Goal: Communication & Community: Answer question/provide support

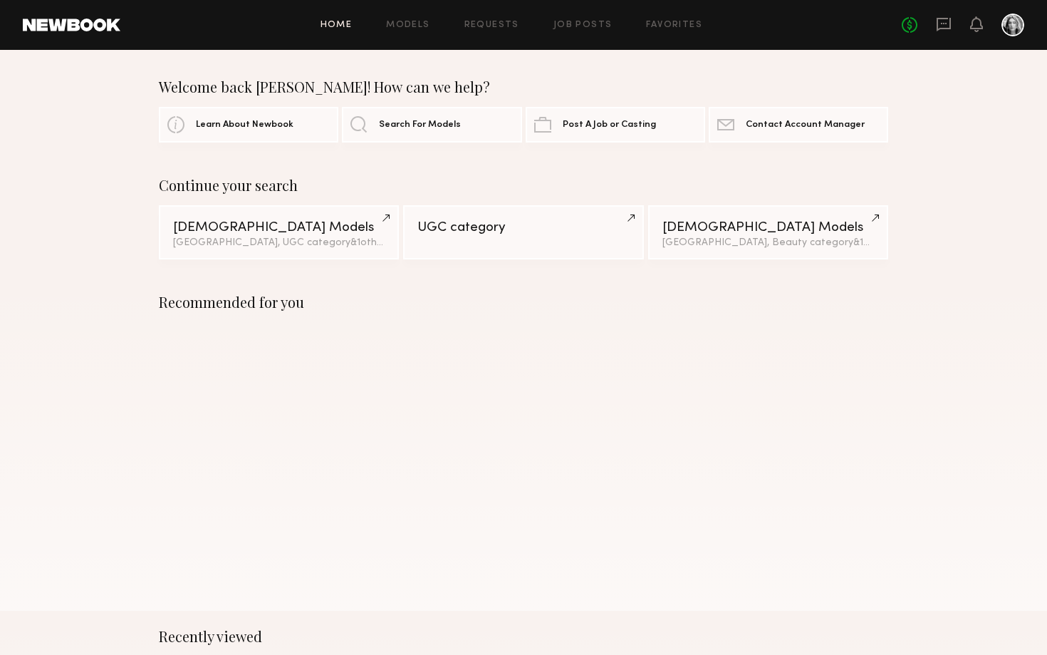
click at [929, 19] on div "No fees up to $5,000" at bounding box center [963, 25] width 123 height 23
click at [937, 19] on icon at bounding box center [944, 25] width 14 height 14
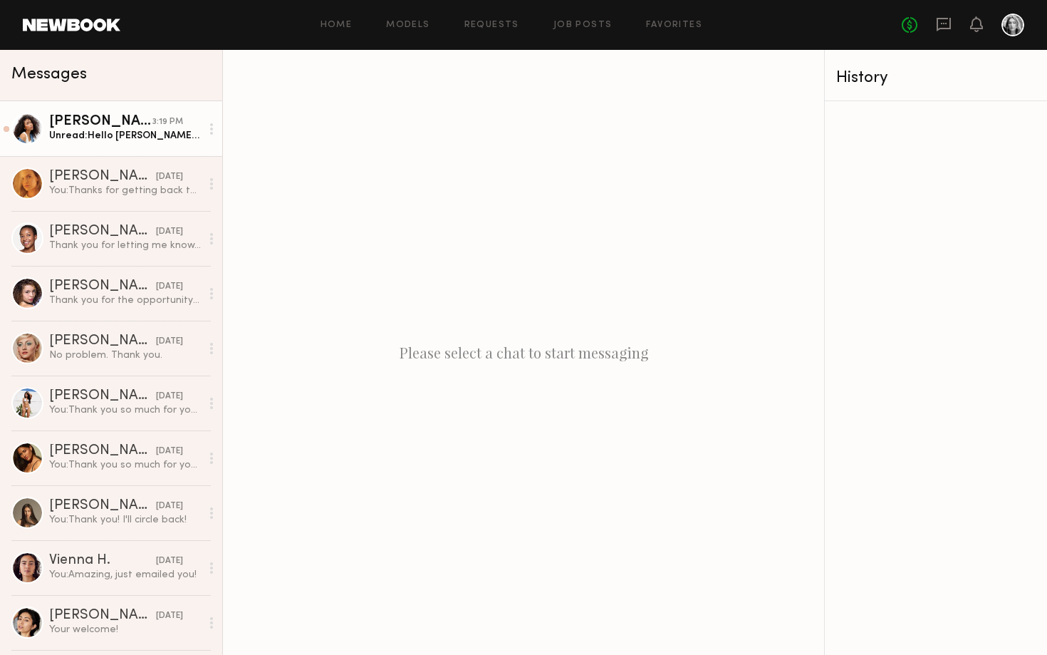
click at [135, 144] on link "Janelle J. 3:19 PM Unread: Hello Monty! I will have professional Knotless braid…" at bounding box center [111, 128] width 222 height 55
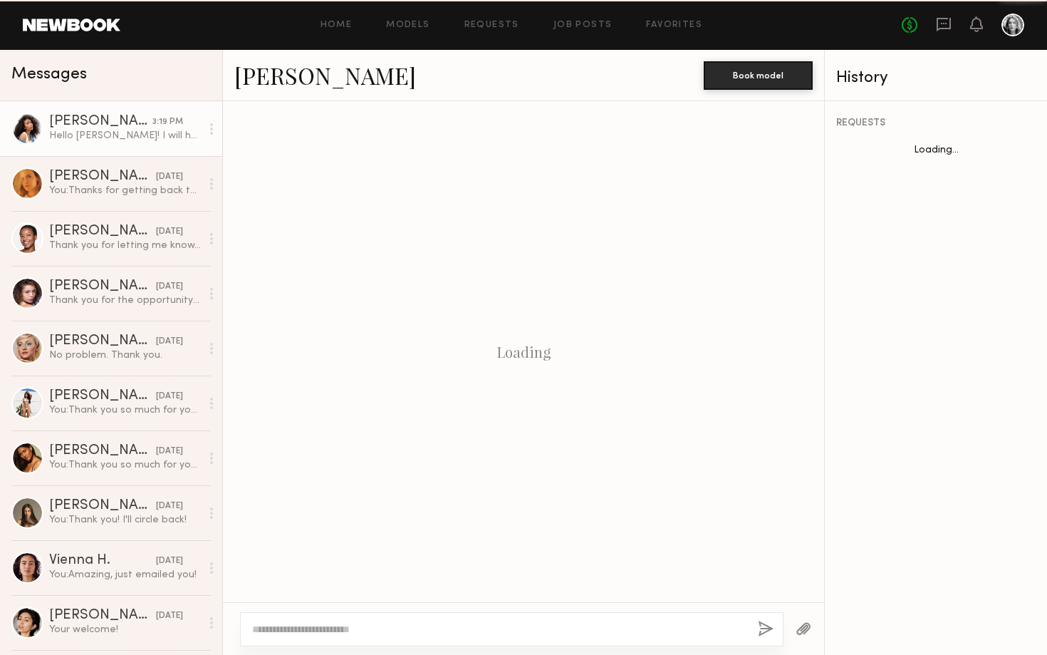
scroll to position [981, 0]
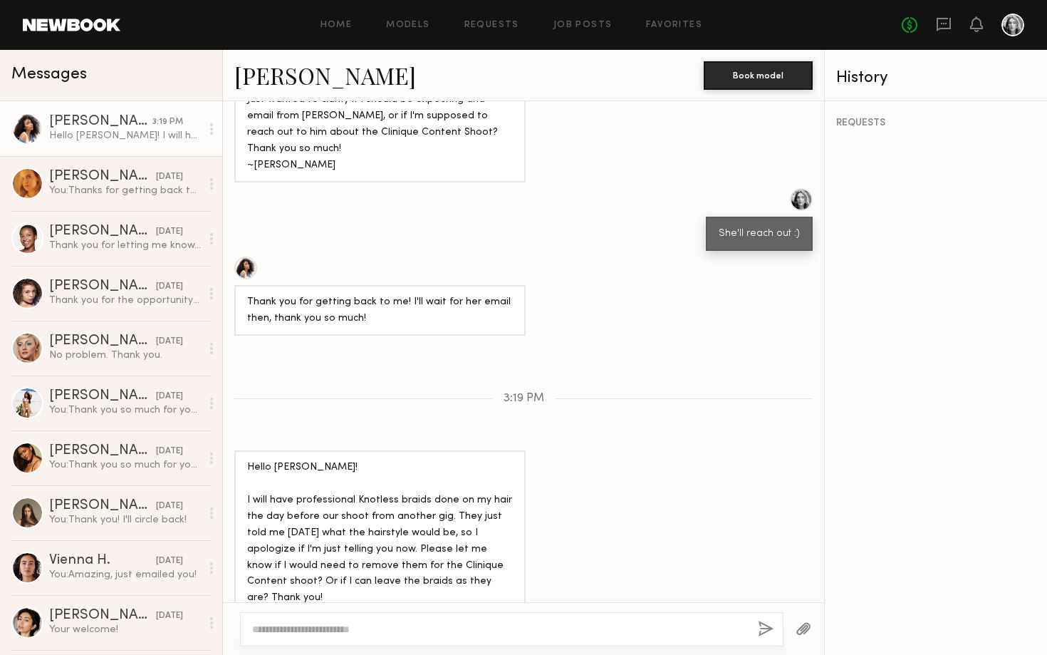
click at [407, 640] on div at bounding box center [511, 629] width 543 height 34
click at [412, 630] on textarea at bounding box center [499, 629] width 494 height 14
type textarea "**********"
click at [769, 630] on button "button" at bounding box center [766, 629] width 16 height 18
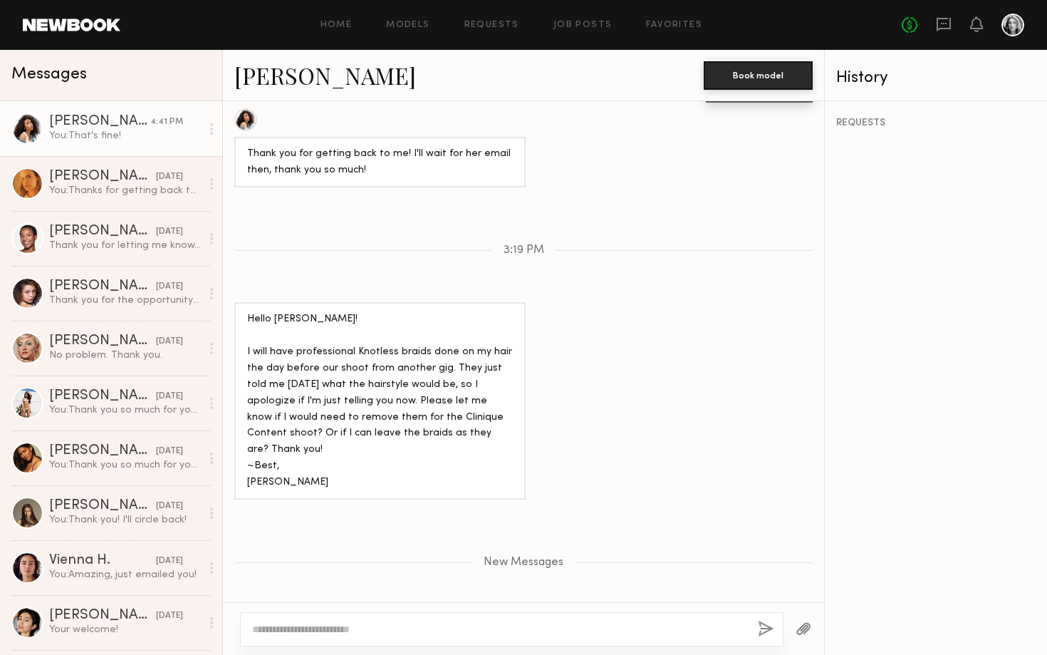
click at [707, 632] on textarea at bounding box center [499, 629] width 494 height 14
type textarea "**********"
click at [751, 626] on div "**********" at bounding box center [511, 629] width 543 height 34
click at [761, 626] on button "button" at bounding box center [766, 629] width 16 height 18
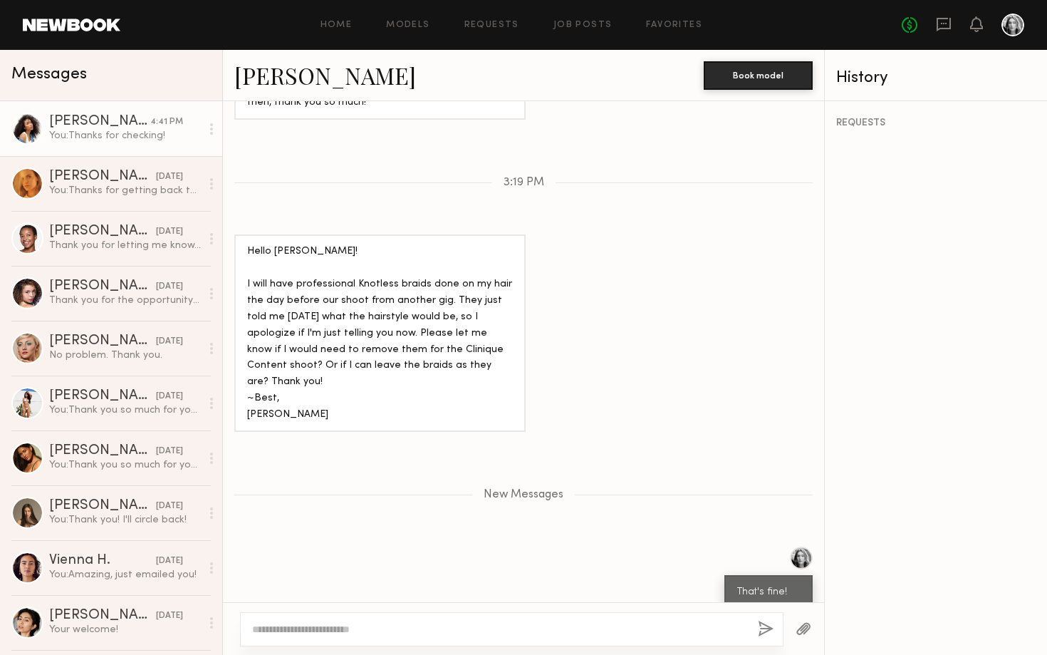
click at [705, 632] on textarea at bounding box center [499, 629] width 494 height 14
type textarea "**********"
click at [770, 635] on button "button" at bounding box center [766, 629] width 16 height 18
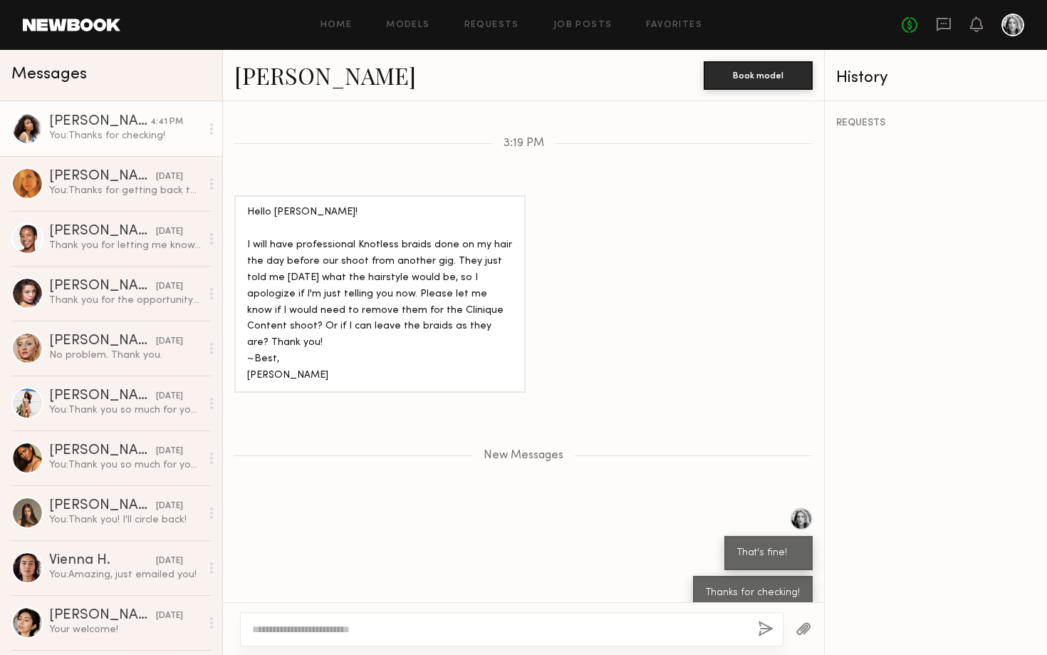
scroll to position [1322, 0]
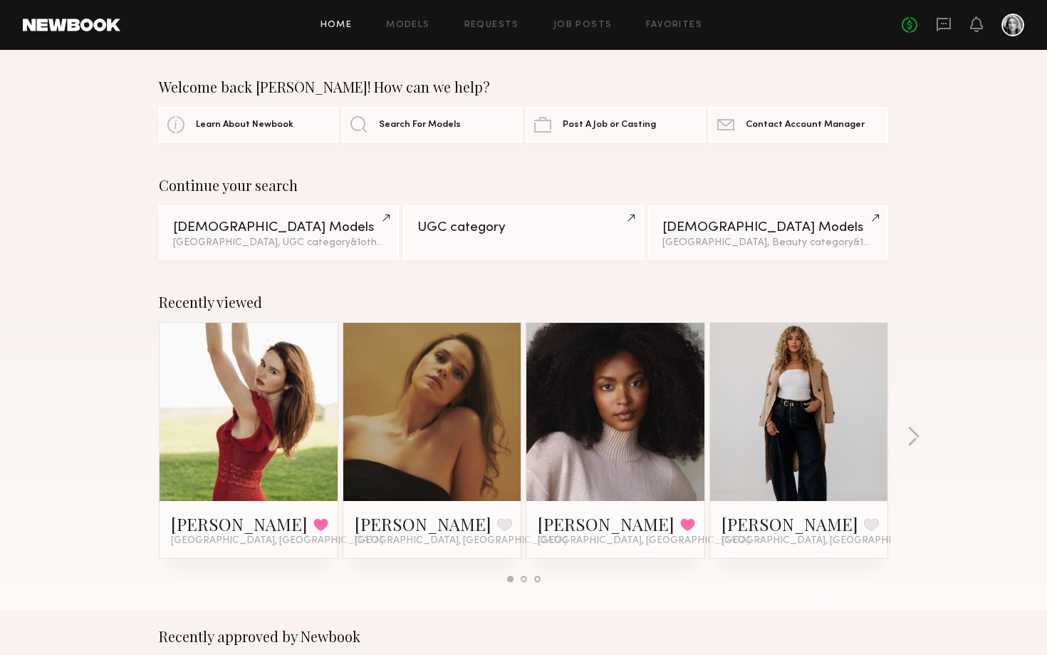
click at [953, 24] on div "No fees up to $5,000" at bounding box center [963, 25] width 123 height 23
click at [590, 392] on link at bounding box center [615, 412] width 87 height 178
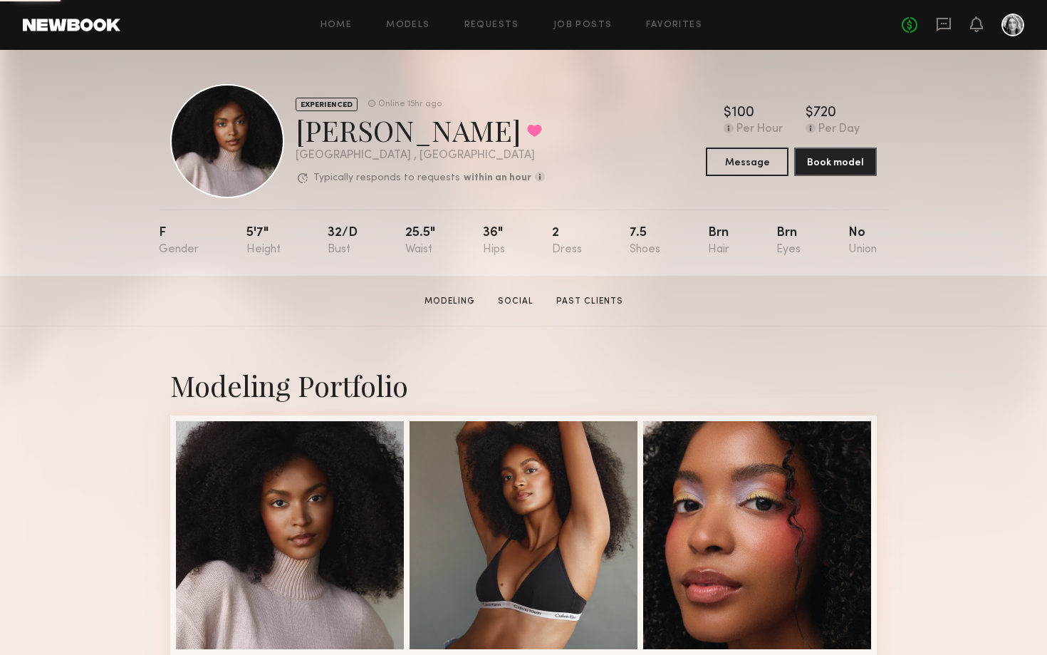
click at [731, 179] on div "EXPERIENCED Online 15hr ago [PERSON_NAME] Favorited [GEOGRAPHIC_DATA] , [GEOGRA…" at bounding box center [523, 141] width 707 height 114
click at [731, 171] on button "Message" at bounding box center [747, 161] width 83 height 28
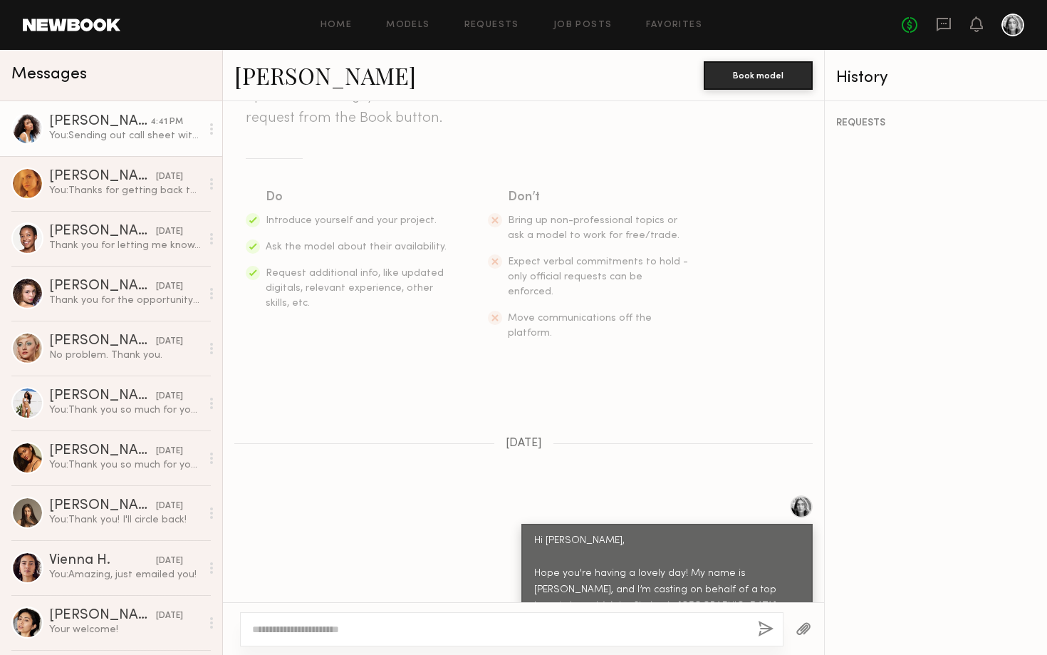
scroll to position [-1, 0]
click at [75, 135] on div "You: Sending out call sheet with details tonight!" at bounding box center [125, 136] width 152 height 14
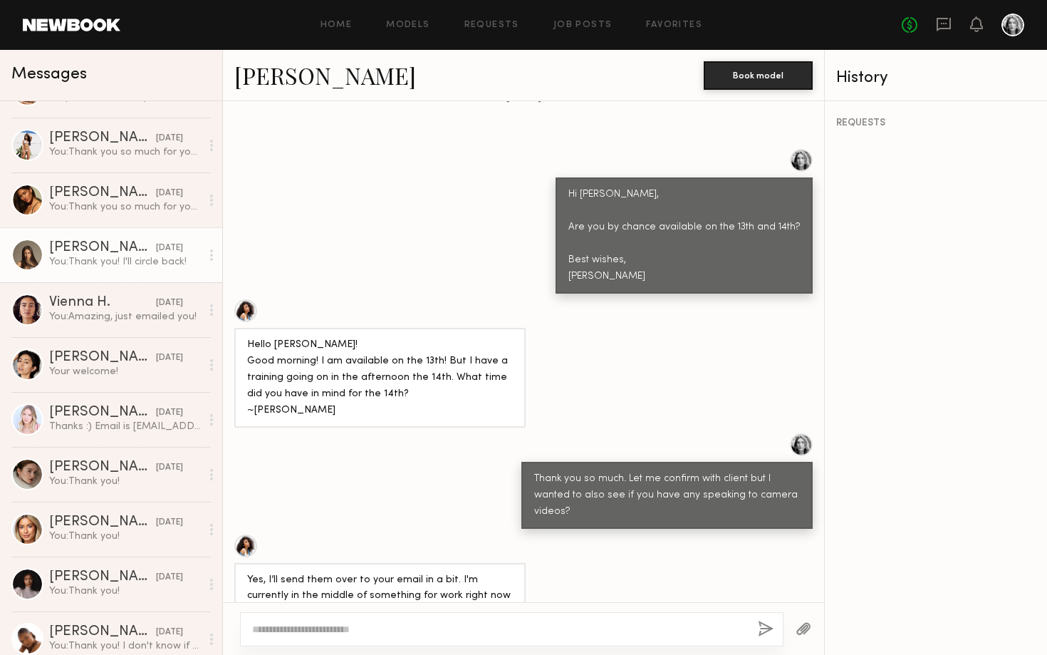
scroll to position [259, 0]
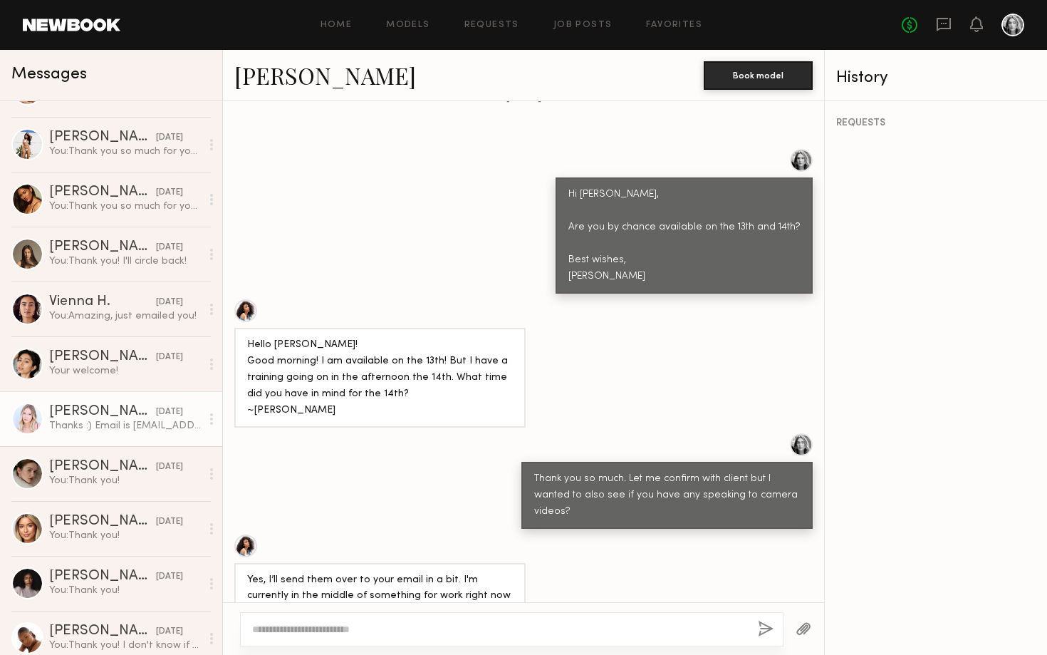
click at [104, 442] on link "[PERSON_NAME] [DATE] Thanks :) Email is [EMAIL_ADDRESS][DOMAIN_NAME]" at bounding box center [111, 418] width 222 height 55
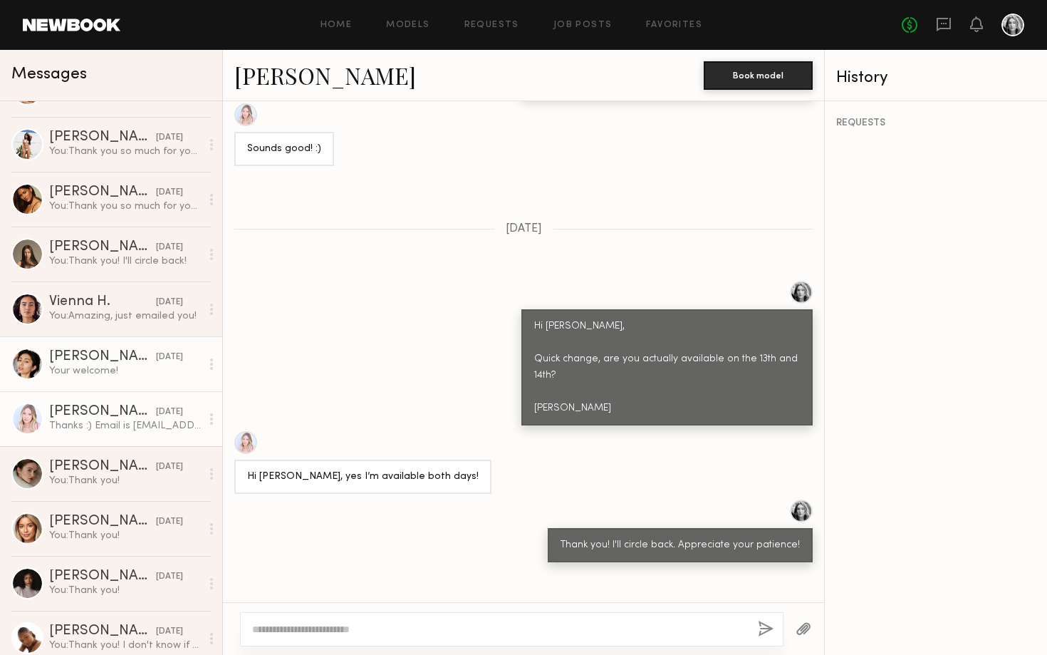
scroll to position [2180, 0]
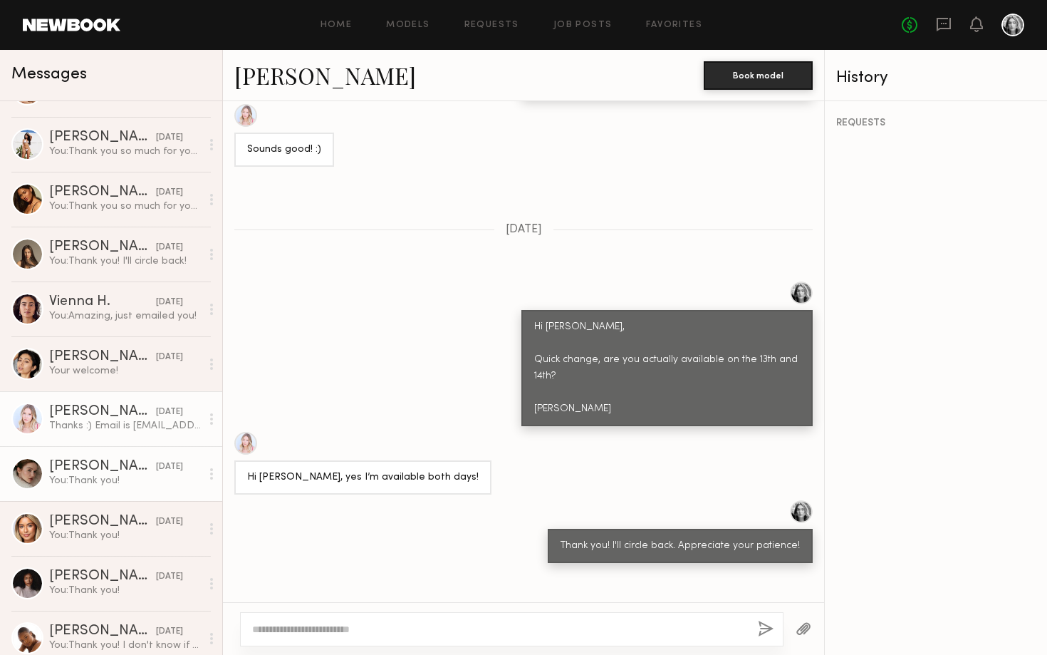
click at [95, 474] on div "You: Thank you!" at bounding box center [125, 481] width 152 height 14
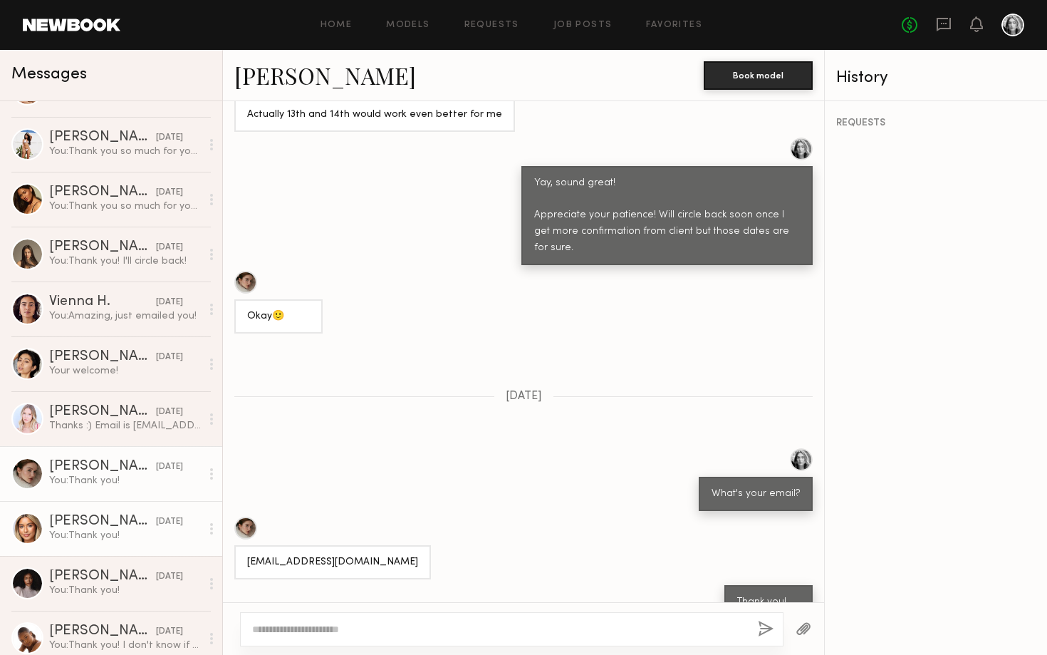
scroll to position [582, 0]
click at [137, 543] on link "[PERSON_NAME] [DATE] You: Thank you!" at bounding box center [111, 528] width 222 height 55
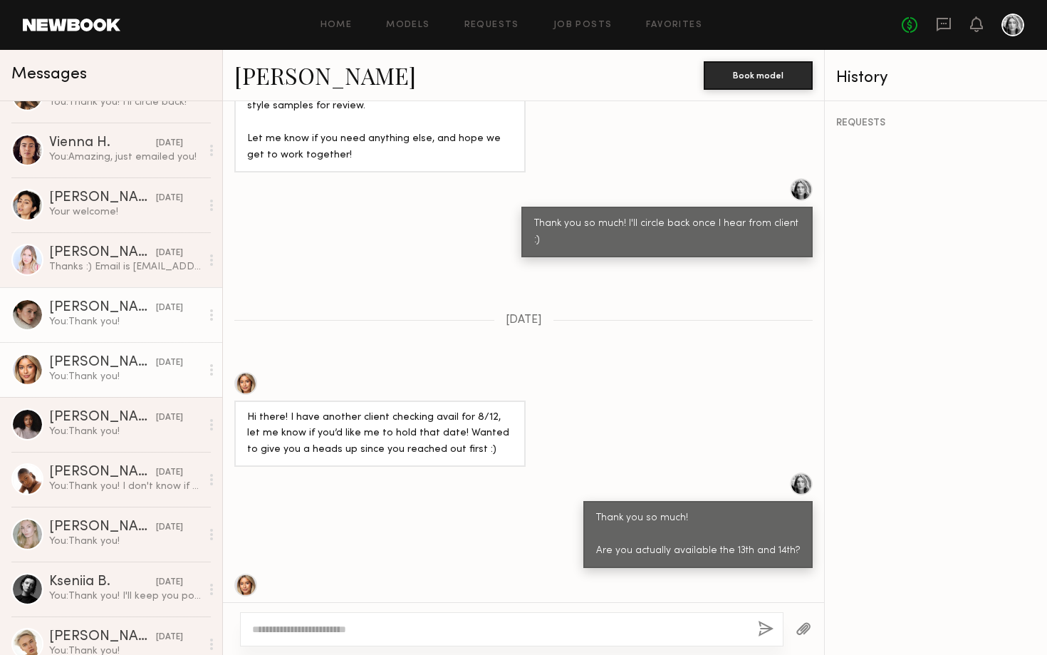
scroll to position [419, 0]
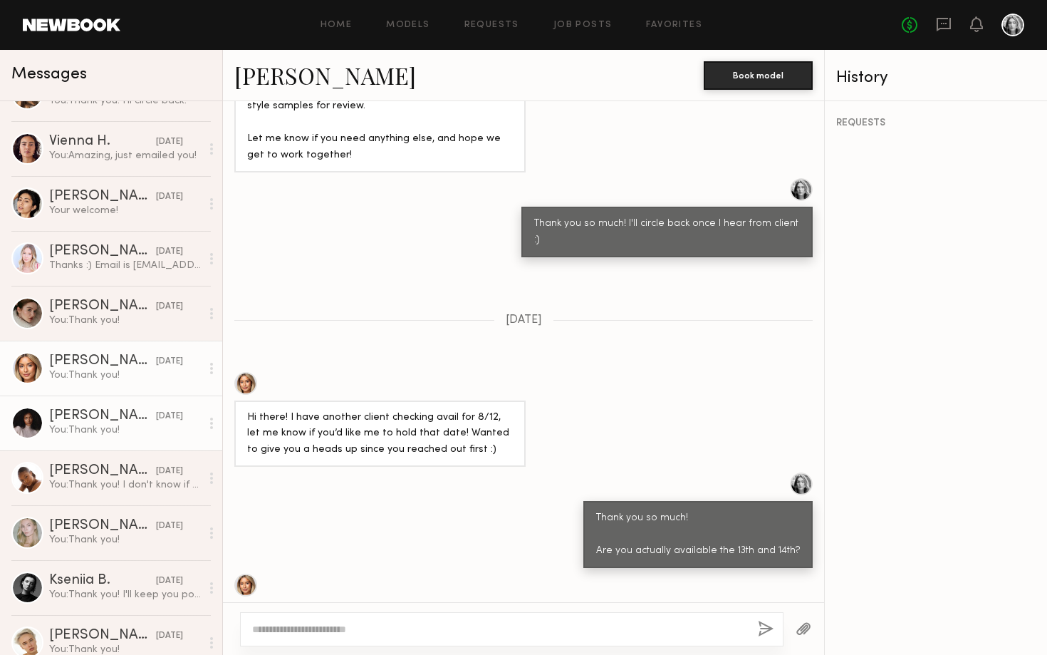
click at [113, 440] on link "[PERSON_NAME] [DATE] You: Thank you!" at bounding box center [111, 422] width 222 height 55
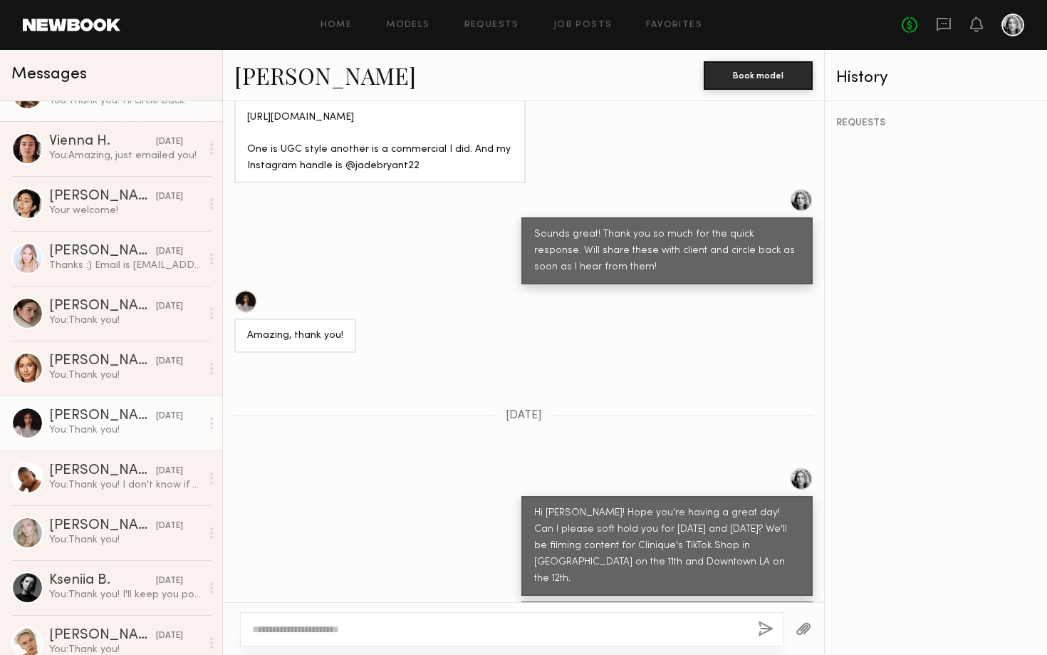
scroll to position [1175, 0]
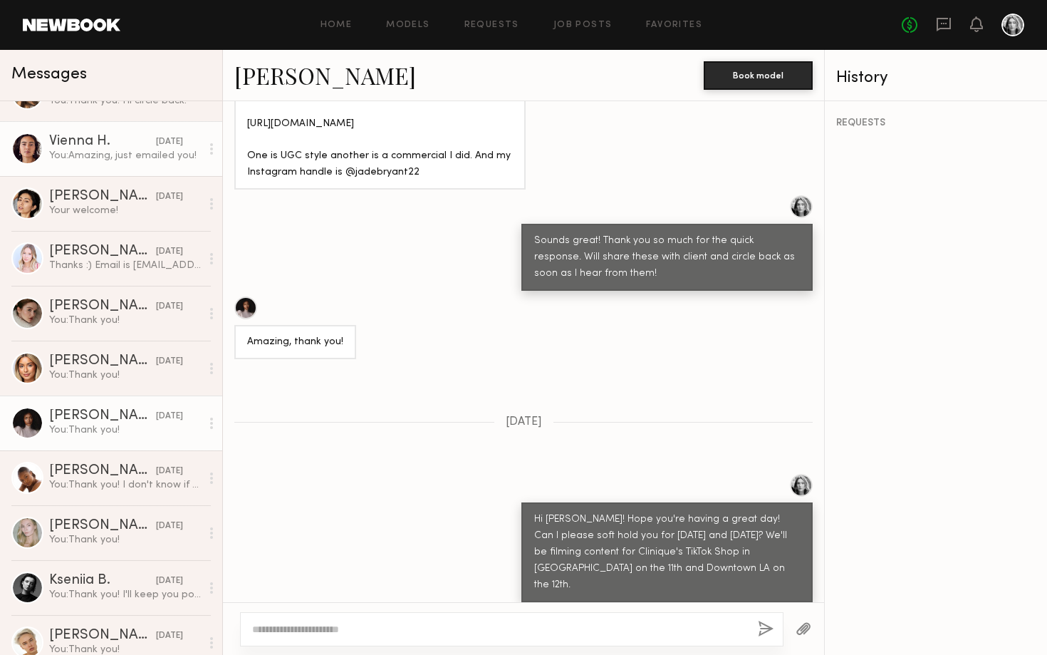
click at [52, 157] on div "You: Amazing, just emailed you!" at bounding box center [125, 156] width 152 height 14
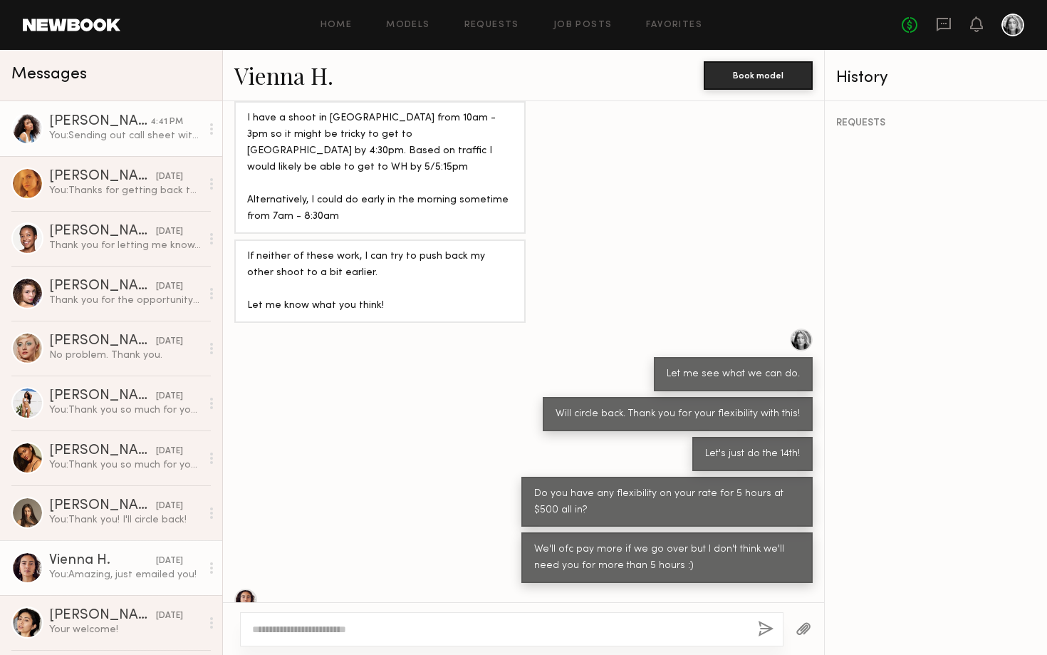
click at [134, 145] on link "[PERSON_NAME] 4:41 PM You: Sending out call sheet with details tonight!" at bounding box center [111, 128] width 222 height 55
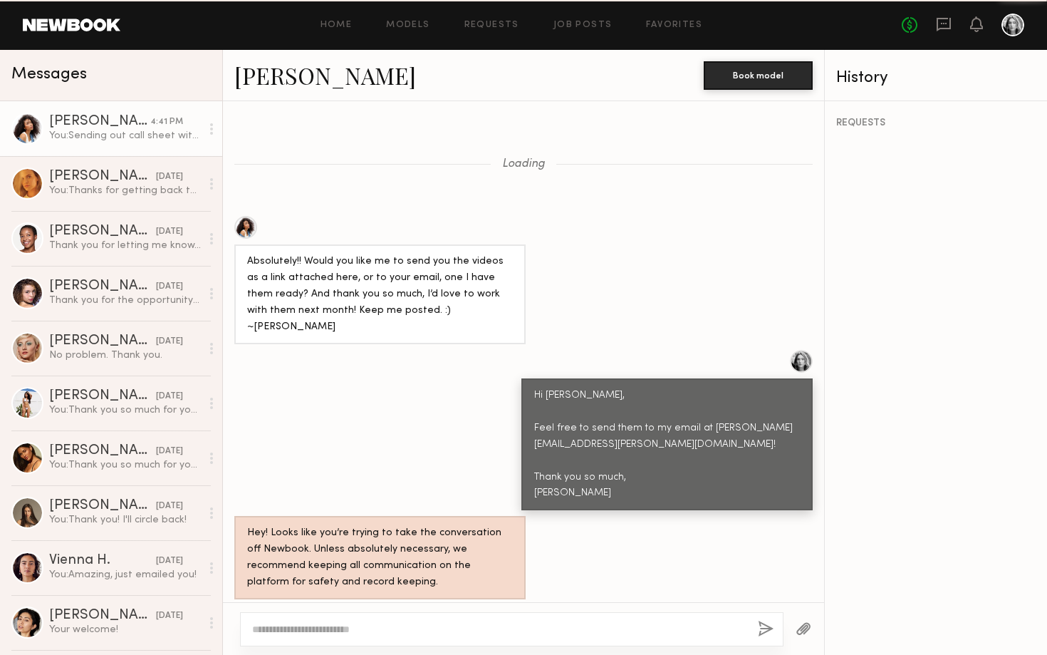
scroll to position [2258, 0]
